Goal: Navigation & Orientation: Go to known website

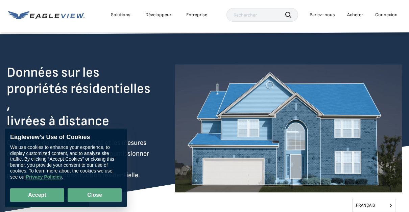
click at [89, 195] on button "Close" at bounding box center [95, 196] width 54 height 14
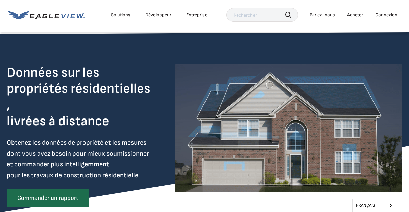
click at [389, 17] on div "Connexion" at bounding box center [386, 15] width 22 height 6
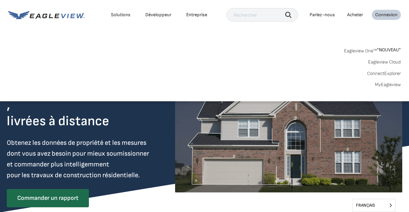
click at [367, 50] on link "Eagleview One™ *NOUVEAU*" at bounding box center [372, 50] width 57 height 8
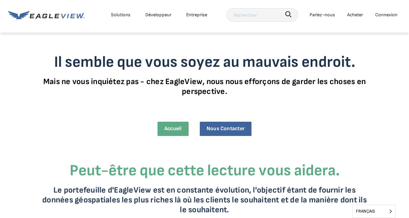
click at [380, 14] on div "Connexion" at bounding box center [386, 14] width 22 height 8
click at [383, 18] on div "Connexion" at bounding box center [386, 14] width 22 height 8
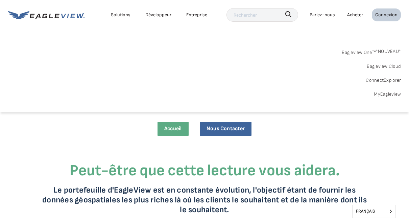
click at [381, 94] on link "MyEagleview" at bounding box center [387, 94] width 27 height 8
